Goal: Task Accomplishment & Management: Manage account settings

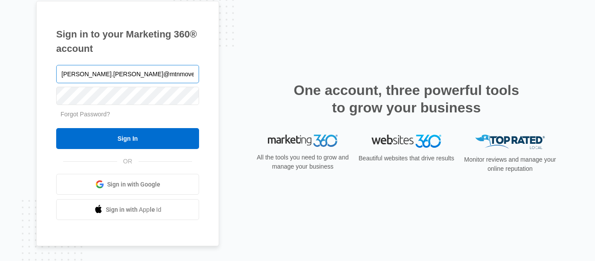
click at [64, 74] on input "[PERSON_NAME].[PERSON_NAME]@mtnmoverstheatre" at bounding box center [127, 74] width 143 height 18
click at [153, 71] on input "kim.willard@mtnmoverstheatre" at bounding box center [127, 74] width 143 height 18
type input "[PERSON_NAME][EMAIL_ADDRESS][PERSON_NAME][DOMAIN_NAME]"
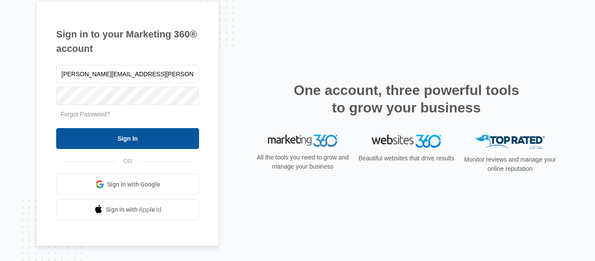
click at [135, 140] on input "Sign In" at bounding box center [127, 138] width 143 height 21
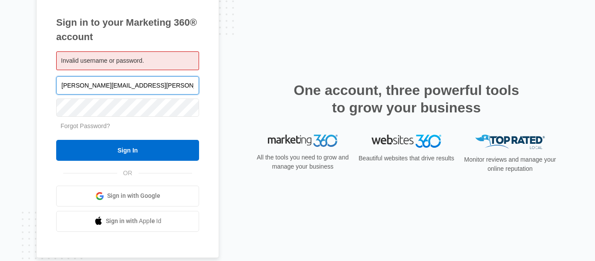
drag, startPoint x: 95, startPoint y: 86, endPoint x: 172, endPoint y: 93, distance: 76.5
click at [172, 93] on input "kim.willard@mtnmoverstheatre.com" at bounding box center [127, 85] width 143 height 18
type input "[PERSON_NAME][EMAIL_ADDRESS][PERSON_NAME][DOMAIN_NAME]"
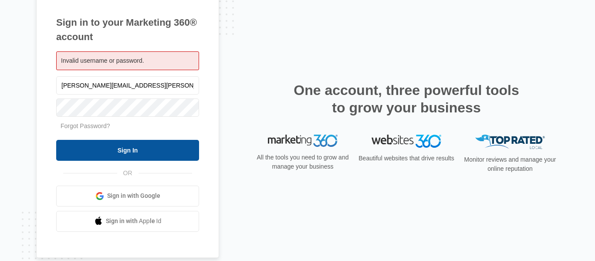
click at [139, 157] on input "Sign In" at bounding box center [127, 150] width 143 height 21
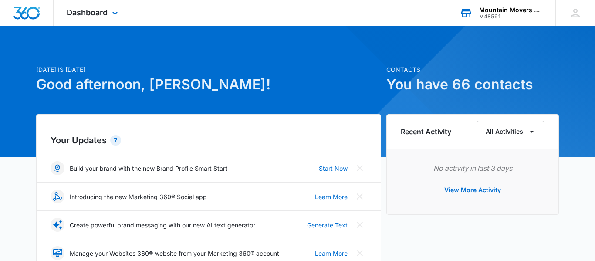
click at [499, 12] on div "Mountain Movers Theatre Company" at bounding box center [511, 10] width 64 height 7
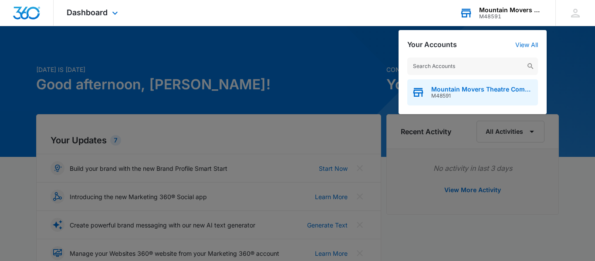
click at [448, 92] on span "Mountain Movers Theatre Company" at bounding box center [482, 89] width 102 height 7
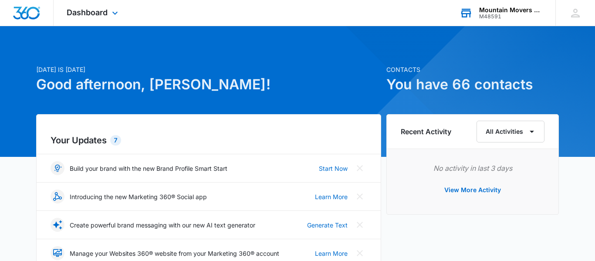
click at [465, 14] on icon at bounding box center [465, 13] width 13 height 13
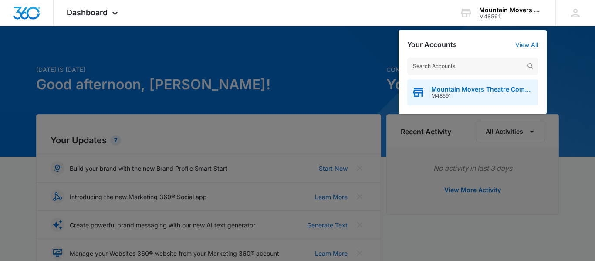
click at [470, 88] on span "Mountain Movers Theatre Company" at bounding box center [482, 89] width 102 height 7
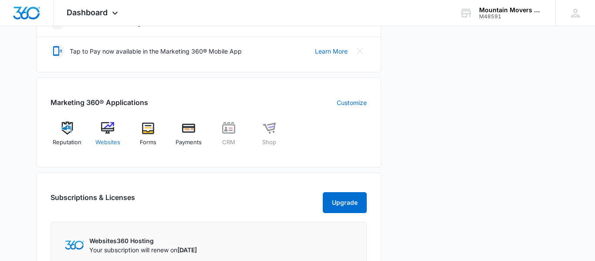
scroll to position [288, 0]
click at [106, 129] on img at bounding box center [107, 127] width 13 height 13
